Goal: Check status

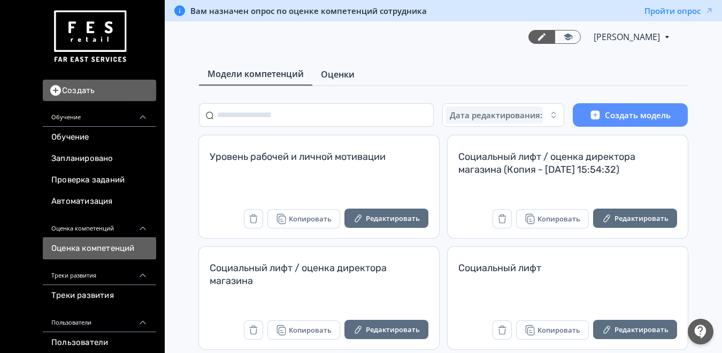
click at [345, 77] on span "Оценки" at bounding box center [338, 74] width 34 height 13
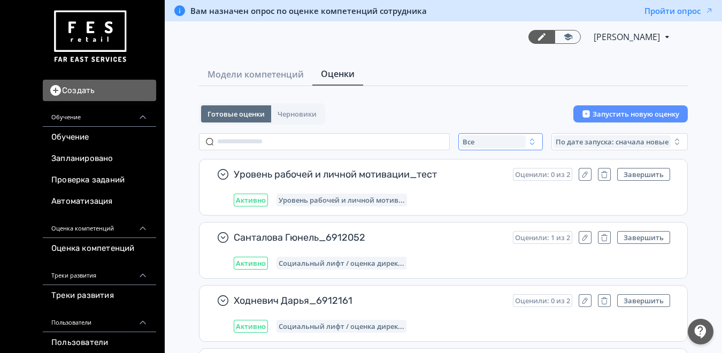
click at [489, 142] on div "Все" at bounding box center [493, 141] width 65 height 13
click at [480, 180] on span "Активные" at bounding box center [491, 185] width 39 height 11
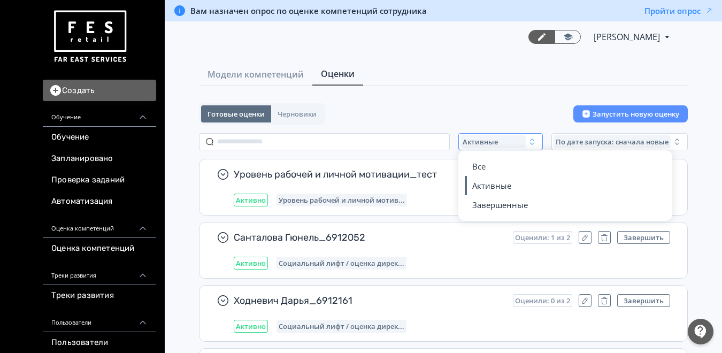
click at [500, 184] on span "Активные" at bounding box center [491, 185] width 39 height 11
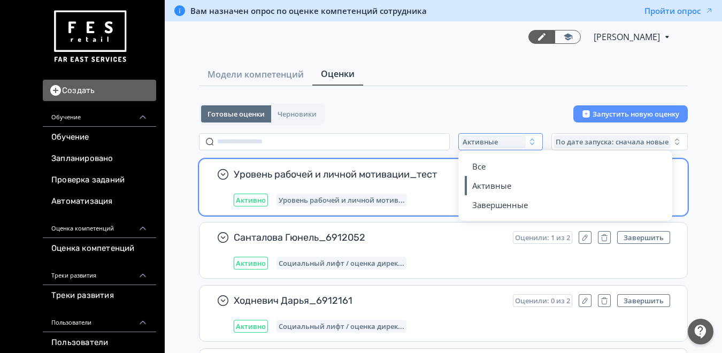
click at [500, 184] on div "Уровень рабочей и личной мотивации_тест Оценили: 0 из 2 Завершить Активно Урове…" at bounding box center [452, 187] width 437 height 39
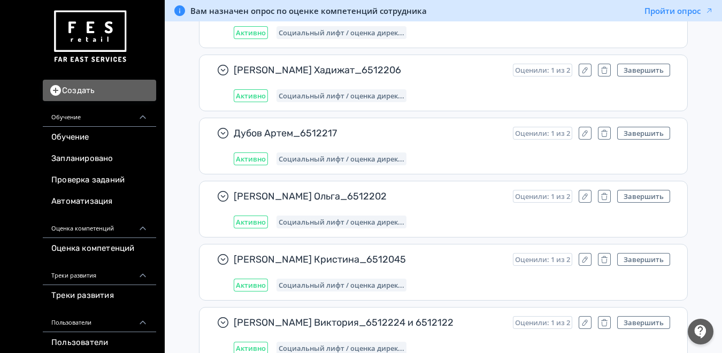
scroll to position [10953, 0]
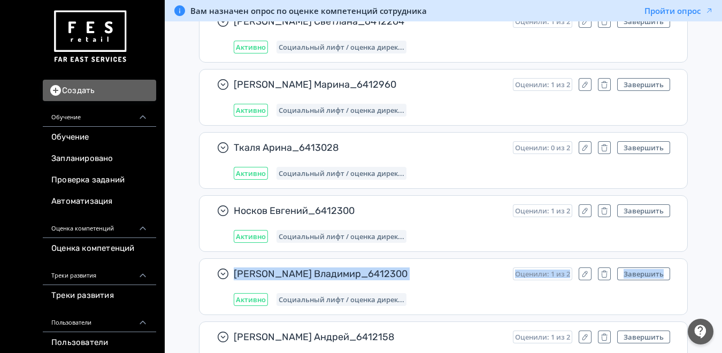
drag, startPoint x: 722, startPoint y: 240, endPoint x: 726, endPoint y: 267, distance: 27.6
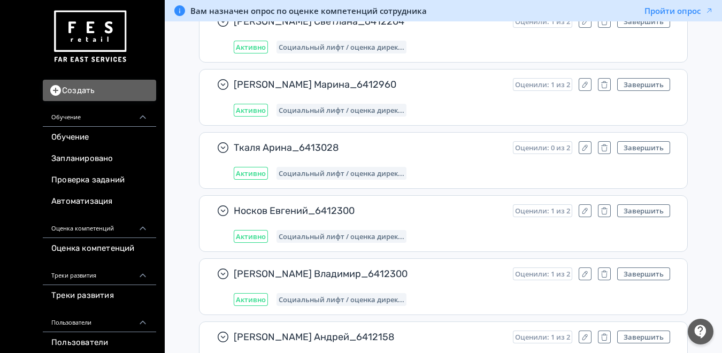
drag, startPoint x: 726, startPoint y: 267, endPoint x: 715, endPoint y: 287, distance: 23.0
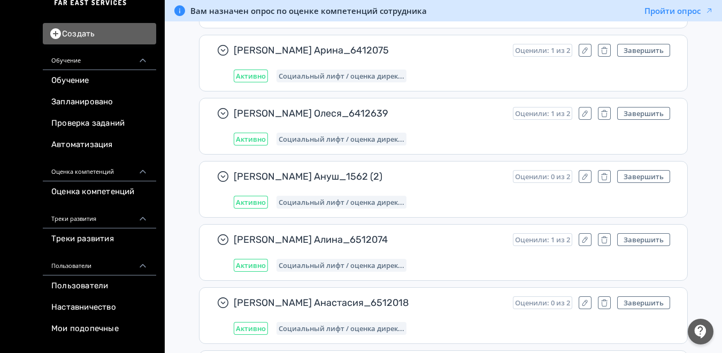
scroll to position [12, 0]
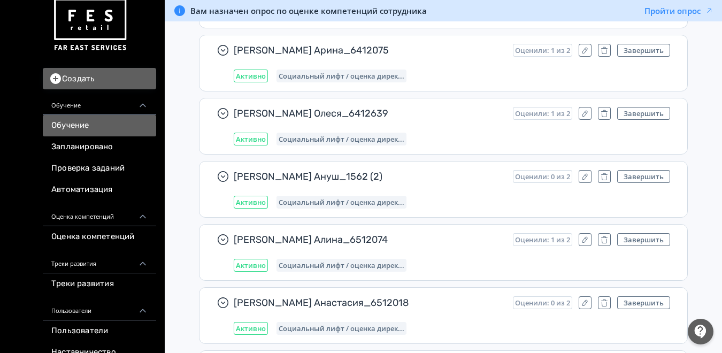
click at [74, 128] on link "Обучение" at bounding box center [99, 125] width 113 height 21
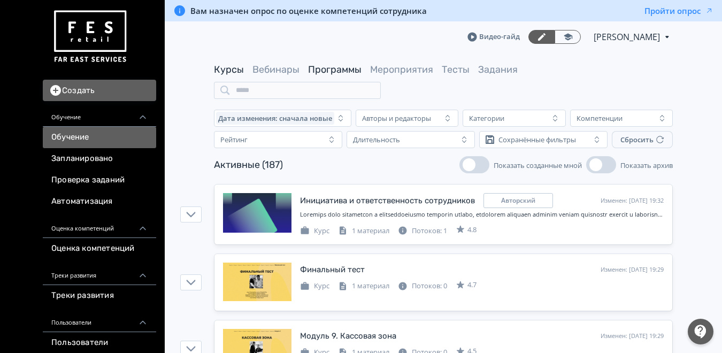
click at [337, 68] on link "Программы" at bounding box center [335, 70] width 54 height 12
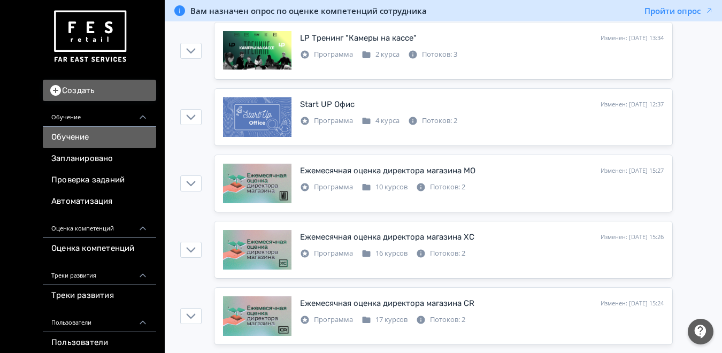
scroll to position [764, 0]
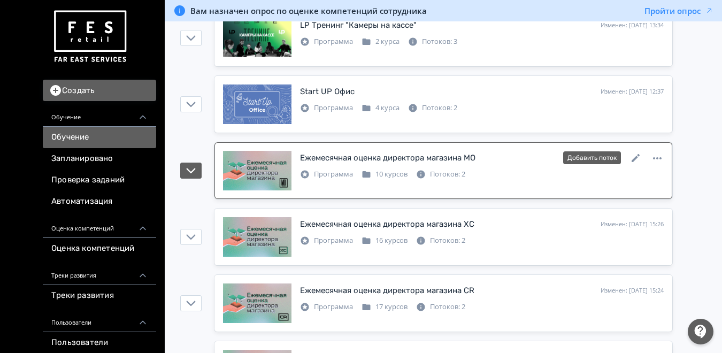
click at [515, 166] on div "Ежемесячная оценка директора магазина MО Изменен: [DATE] 15:27 Добавить поток П…" at bounding box center [482, 165] width 364 height 29
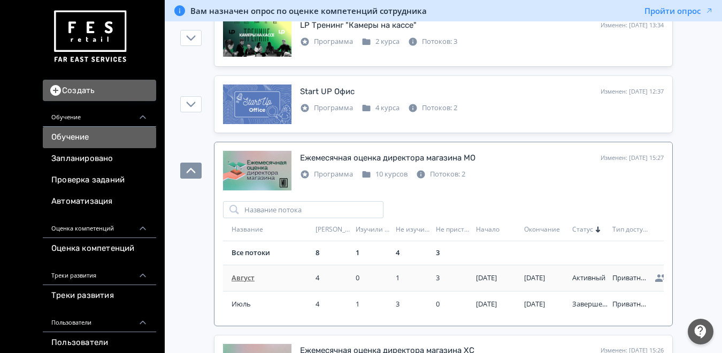
click at [258, 273] on span "Август" at bounding box center [272, 278] width 80 height 11
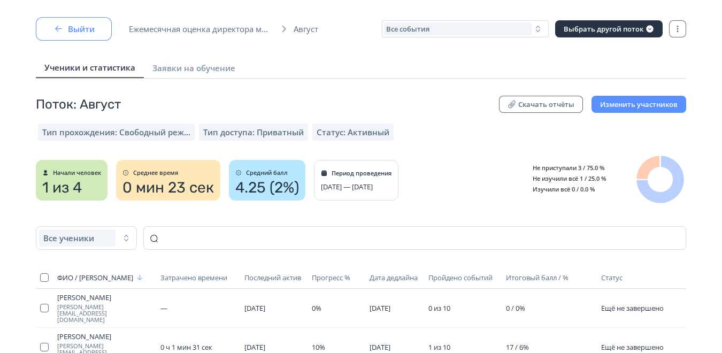
click at [74, 29] on button "Выйти" at bounding box center [74, 29] width 76 height 24
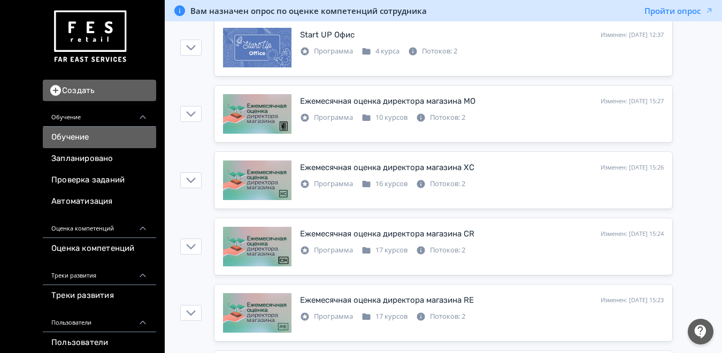
scroll to position [814, 0]
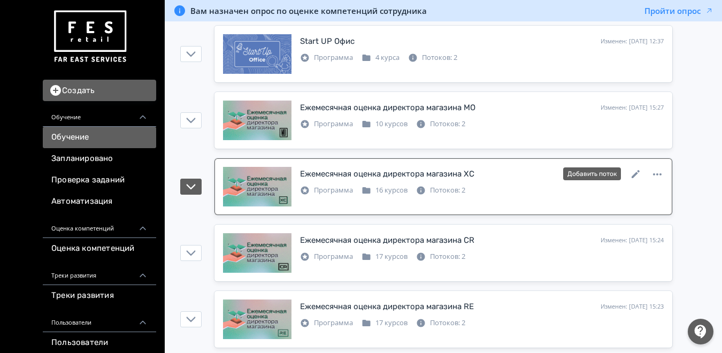
click at [490, 173] on div "Ежемесячная оценка директора магазина XC Изменен: [DATE] 15:26 Добавить поток" at bounding box center [482, 174] width 364 height 14
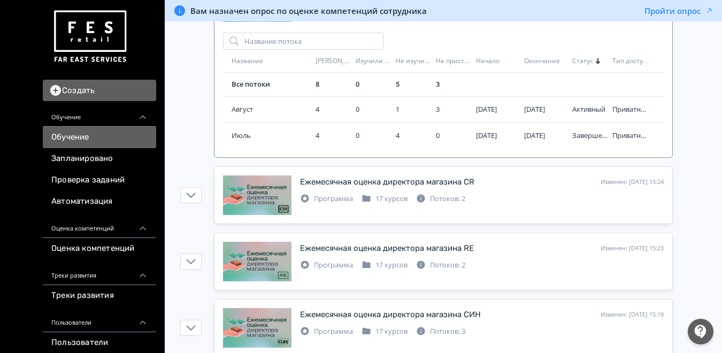
scroll to position [1009, 0]
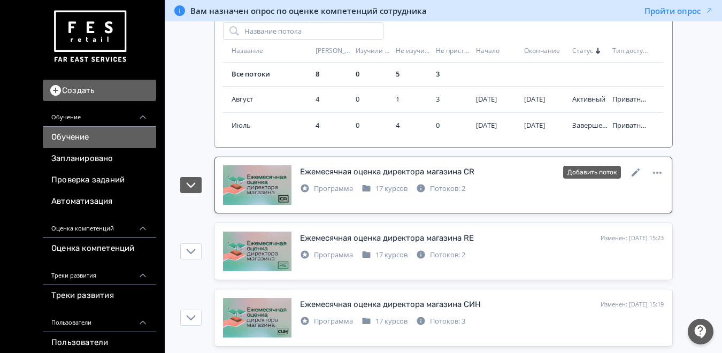
click at [494, 182] on div "Программа 17 курсов Потоков: 2" at bounding box center [482, 187] width 364 height 13
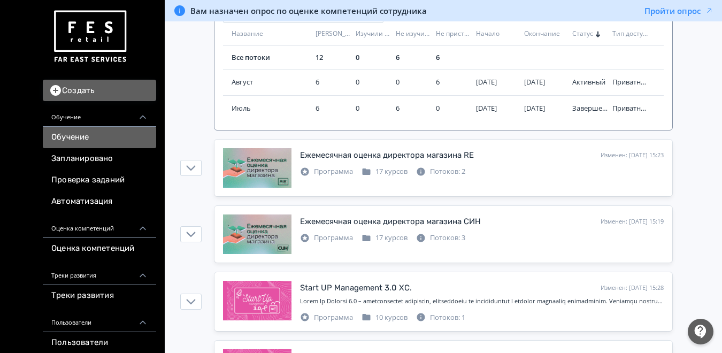
scroll to position [1222, 0]
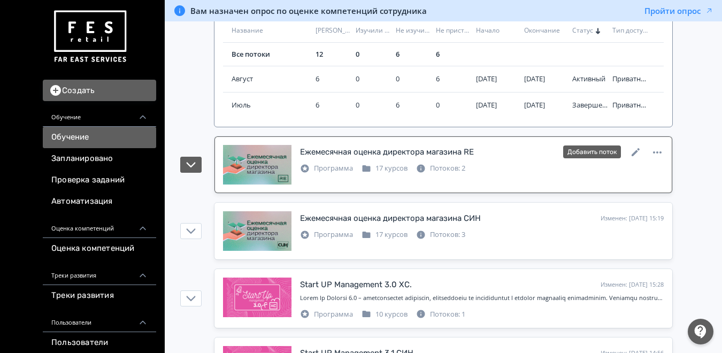
click at [503, 144] on link "Ежемесячная оценка директора магазина RE Изменен: [DATE] 15:23 Добавить поток П…" at bounding box center [444, 164] width 458 height 57
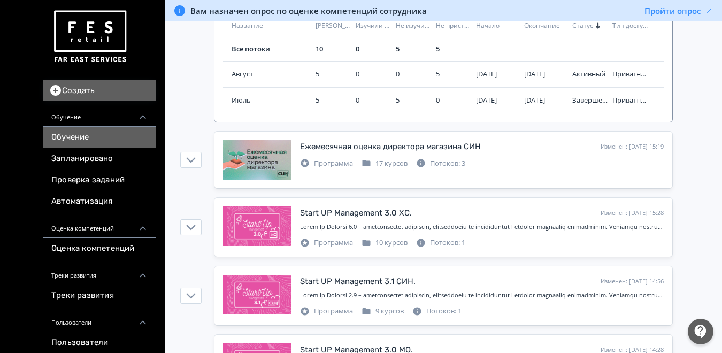
scroll to position [1423, 0]
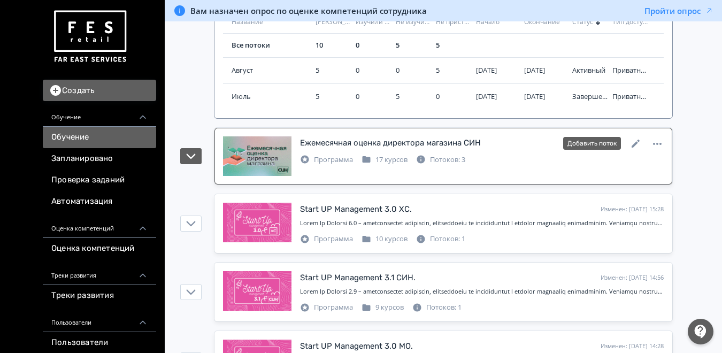
click at [484, 145] on div "Ежемесячная оценка директора магазина СИН Изменен: [DATE] 15:19 Добавить поток" at bounding box center [482, 143] width 364 height 14
